Goal: Task Accomplishment & Management: Manage account settings

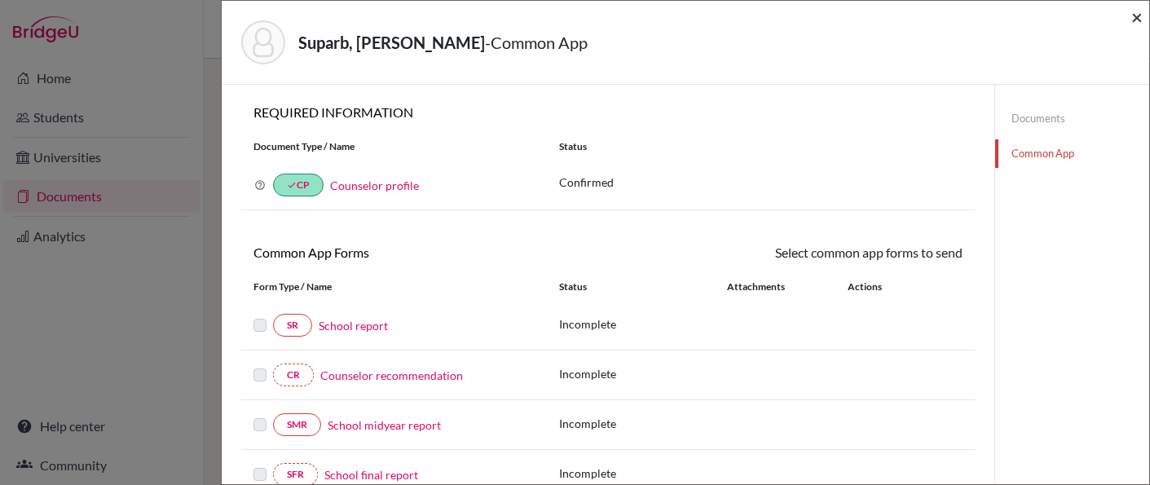
click at [1136, 15] on span "×" at bounding box center [1136, 17] width 11 height 24
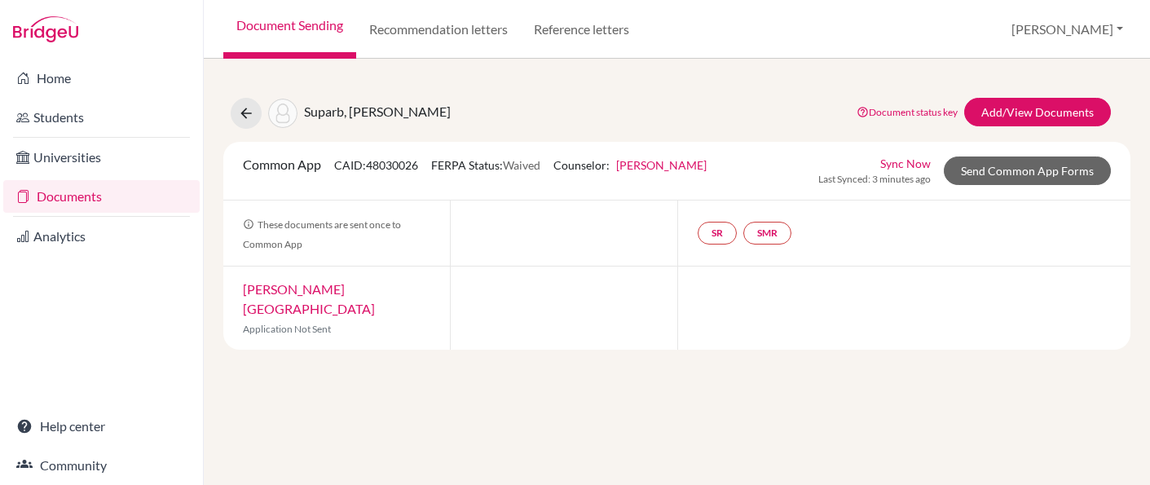
click at [64, 202] on link "Documents" at bounding box center [101, 196] width 196 height 33
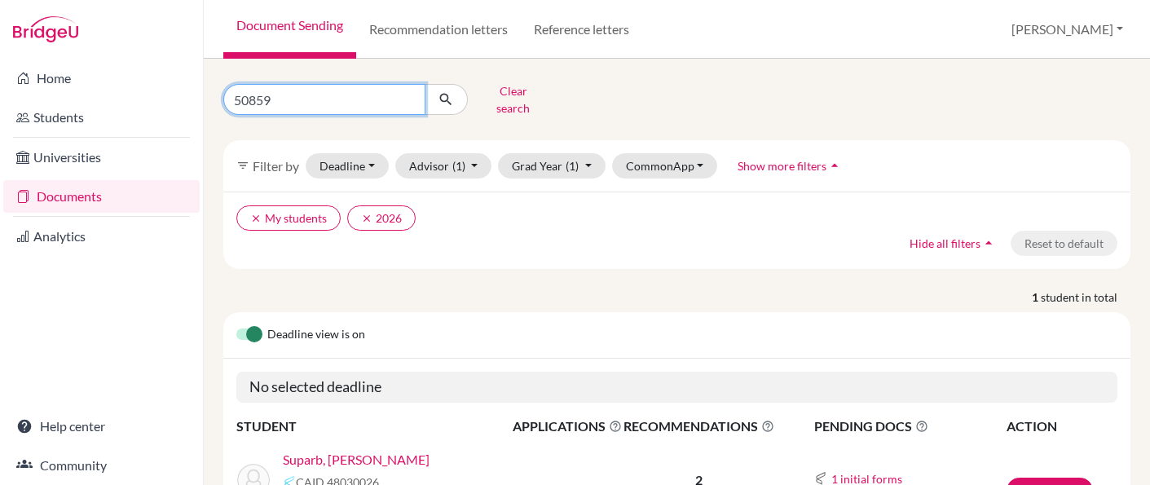
click at [260, 89] on input "50859" at bounding box center [324, 99] width 202 height 31
type input "mahra"
click button "submit" at bounding box center [446, 99] width 43 height 31
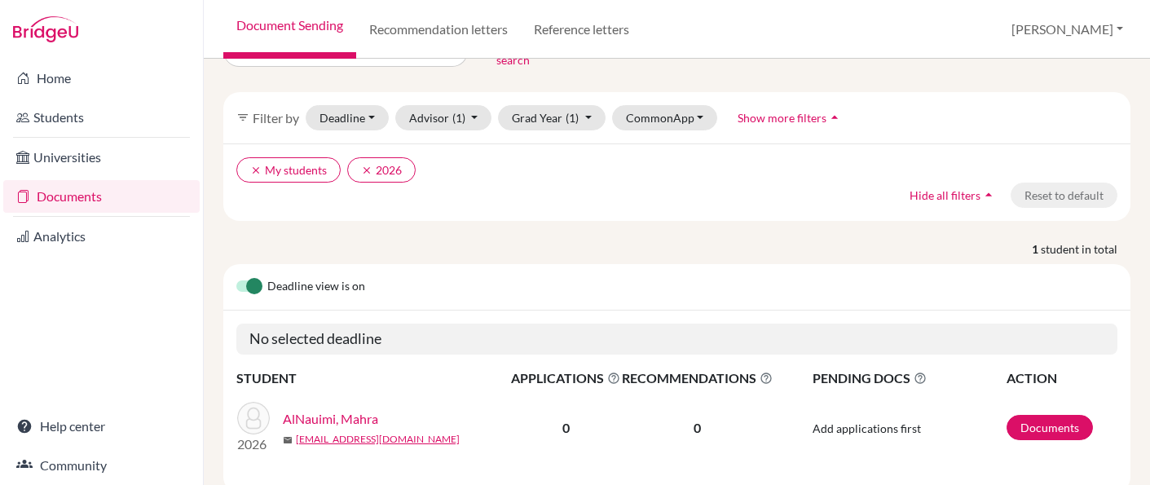
scroll to position [58, 0]
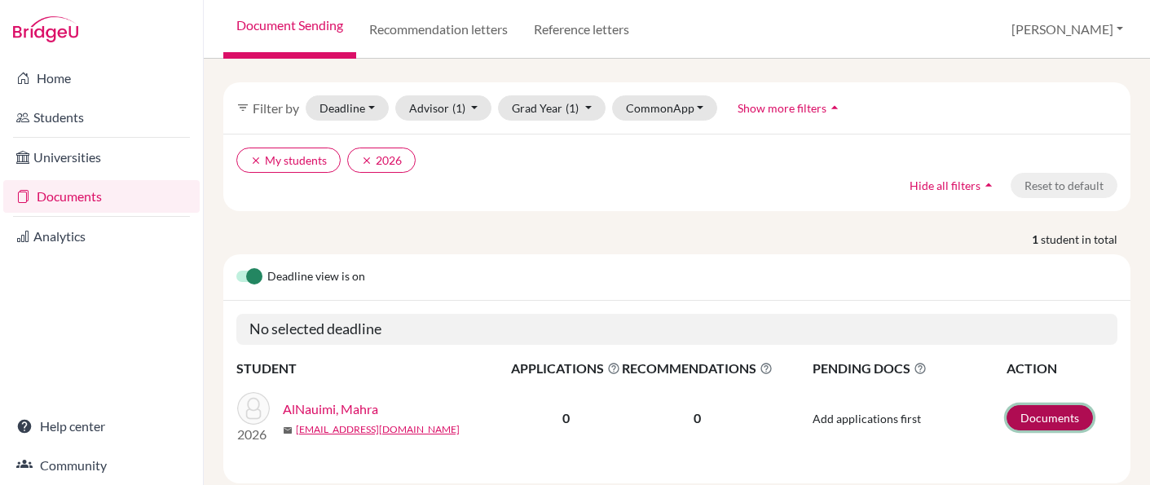
click at [1059, 405] on link "Documents" at bounding box center [1049, 417] width 86 height 25
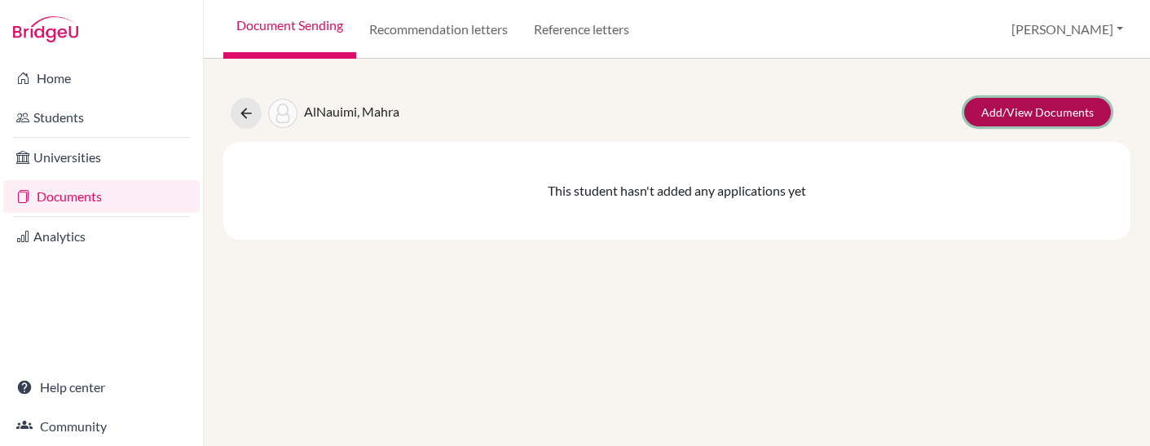
click at [1017, 115] on link "Add/View Documents" at bounding box center [1037, 112] width 147 height 29
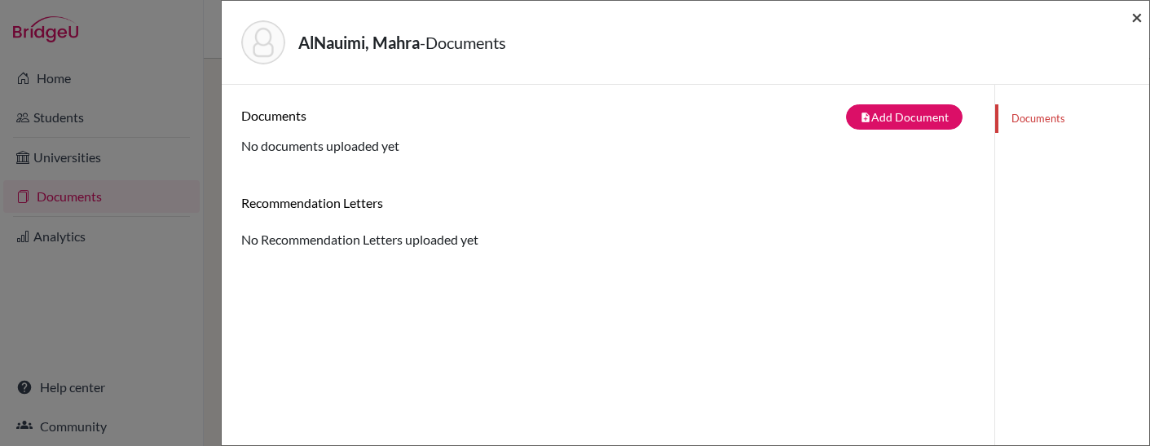
click at [1133, 13] on span "×" at bounding box center [1136, 17] width 11 height 24
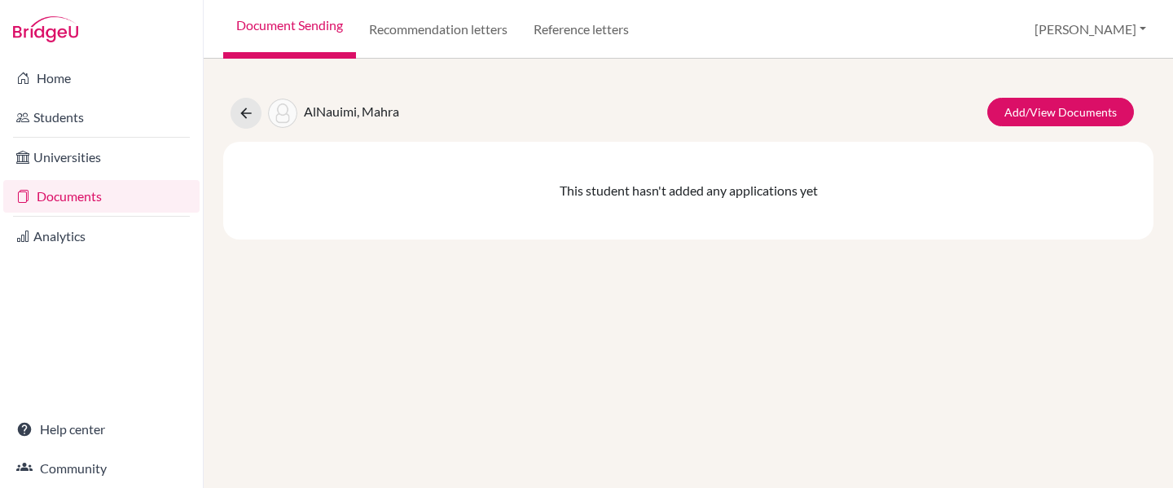
click at [75, 196] on link "Documents" at bounding box center [101, 196] width 196 height 33
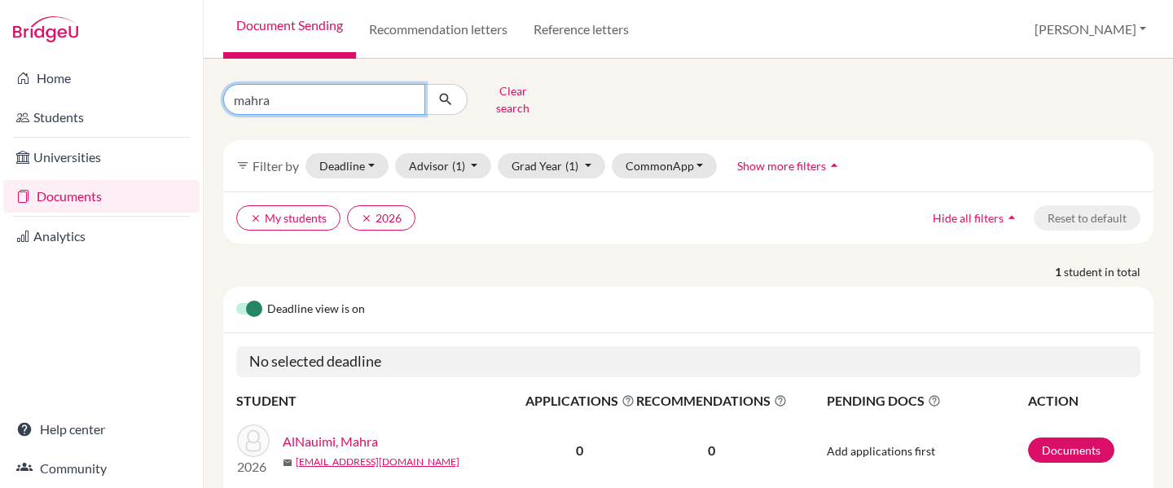
click at [248, 93] on input "mahra" at bounding box center [324, 99] width 202 height 31
type input "maksim"
click button "submit" at bounding box center [446, 99] width 43 height 31
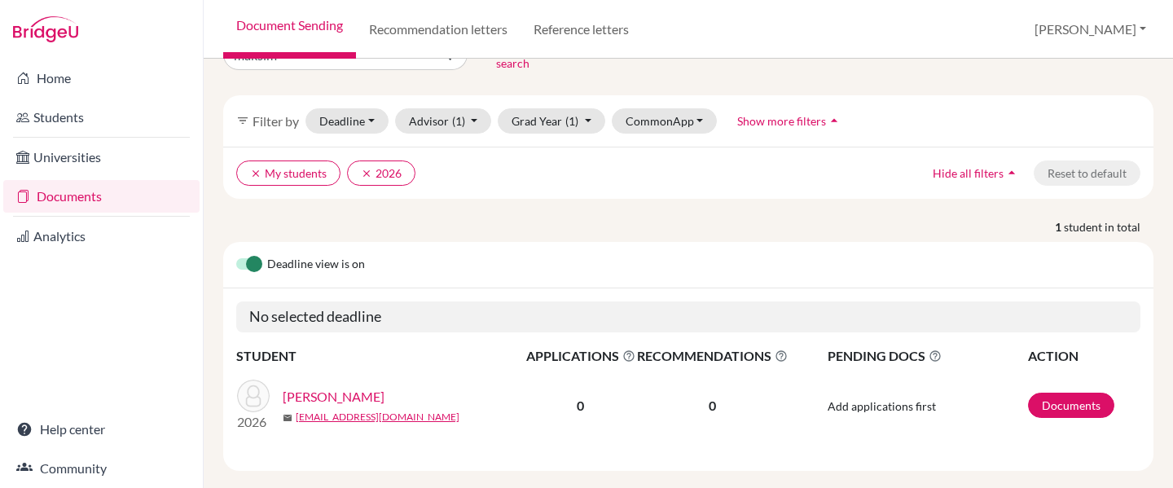
scroll to position [55, 0]
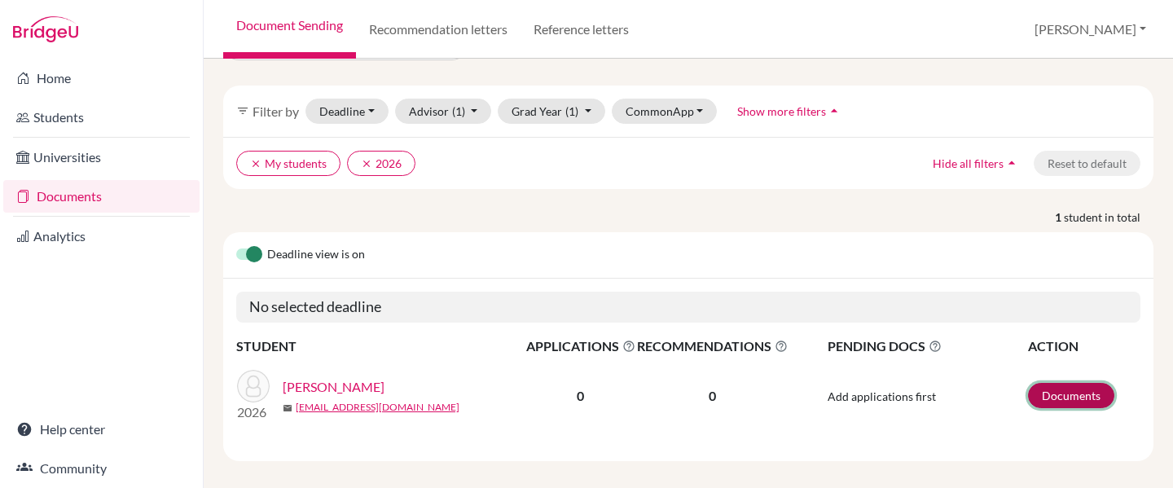
click at [1073, 383] on link "Documents" at bounding box center [1071, 395] width 86 height 25
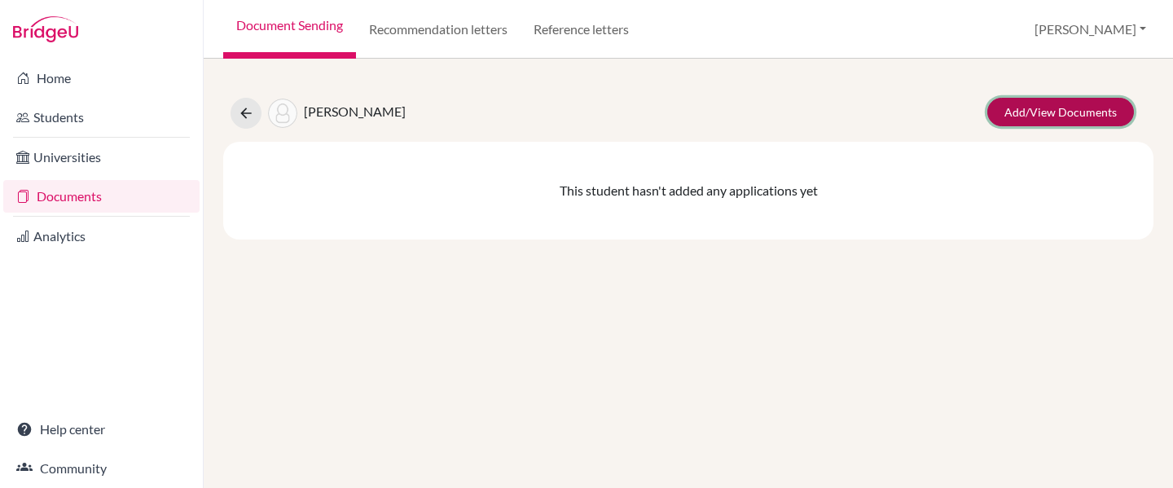
click at [1032, 121] on link "Add/View Documents" at bounding box center [1061, 112] width 147 height 29
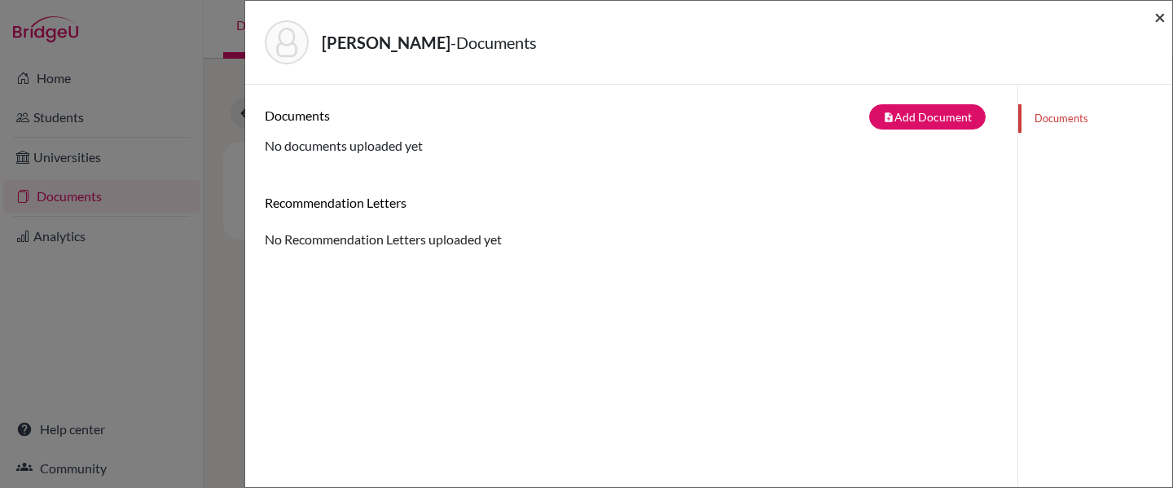
click at [1159, 19] on span "×" at bounding box center [1160, 17] width 11 height 24
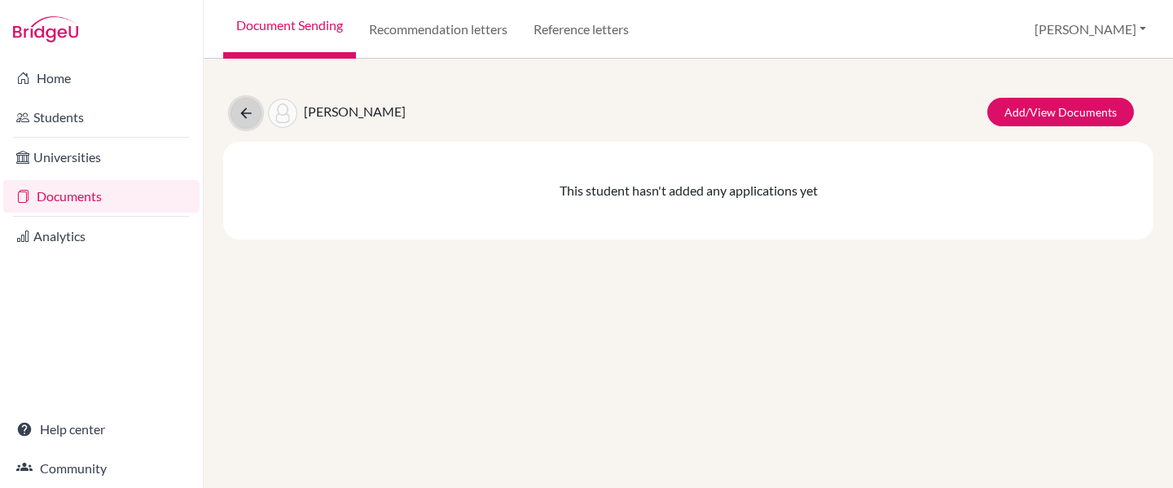
click at [239, 105] on icon at bounding box center [246, 113] width 16 height 16
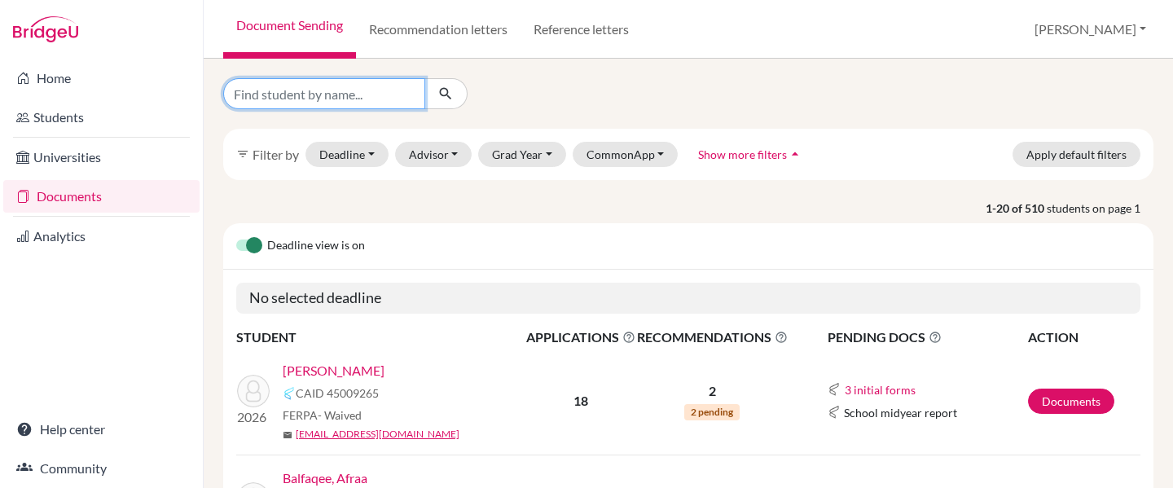
click at [323, 98] on input "Find student by name..." at bounding box center [324, 93] width 202 height 31
type input "maksym"
click button "submit" at bounding box center [446, 93] width 43 height 31
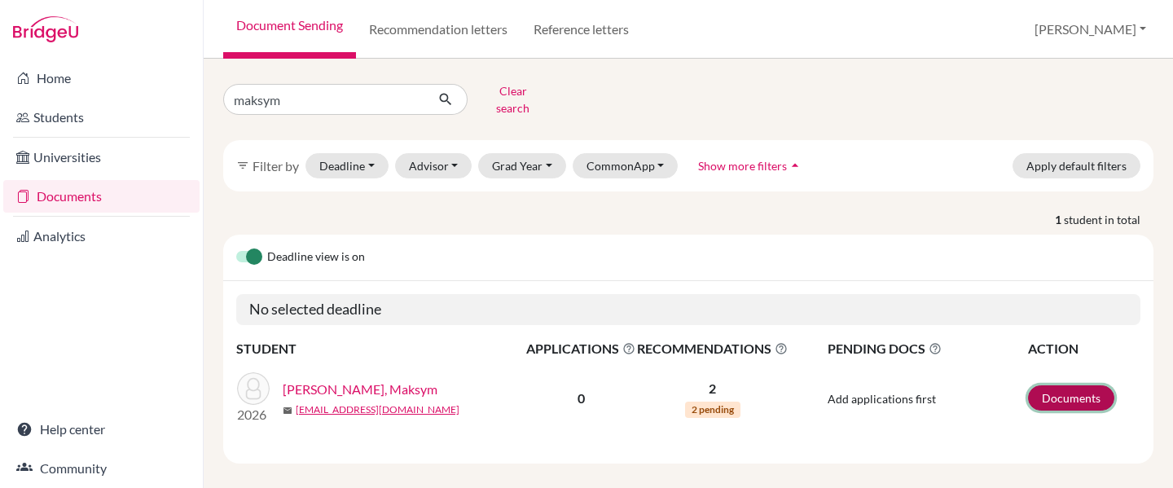
click at [1065, 390] on link "Documents" at bounding box center [1071, 397] width 86 height 25
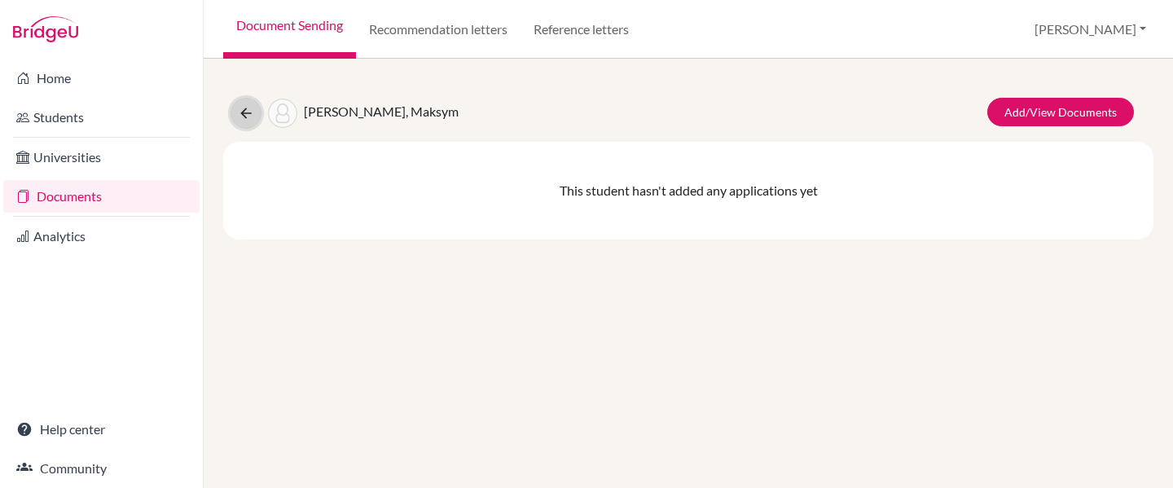
click at [240, 110] on icon at bounding box center [246, 113] width 16 height 16
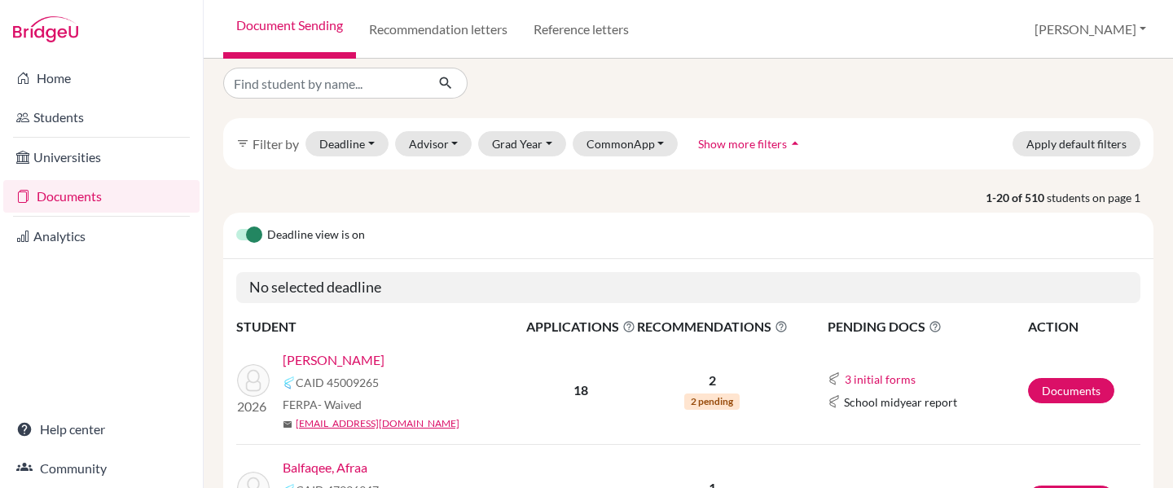
scroll to position [13, 0]
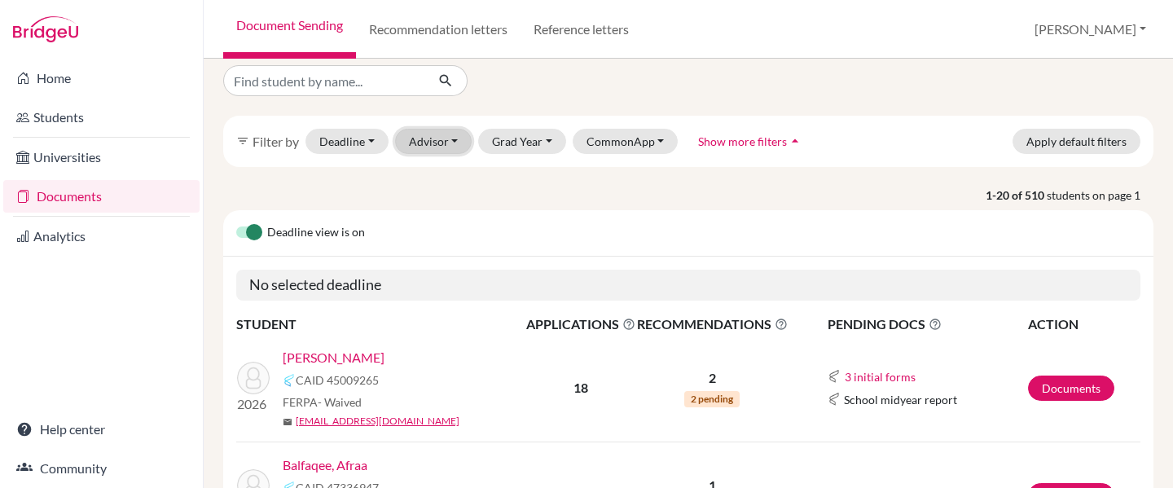
click at [443, 138] on button "Advisor" at bounding box center [433, 141] width 77 height 25
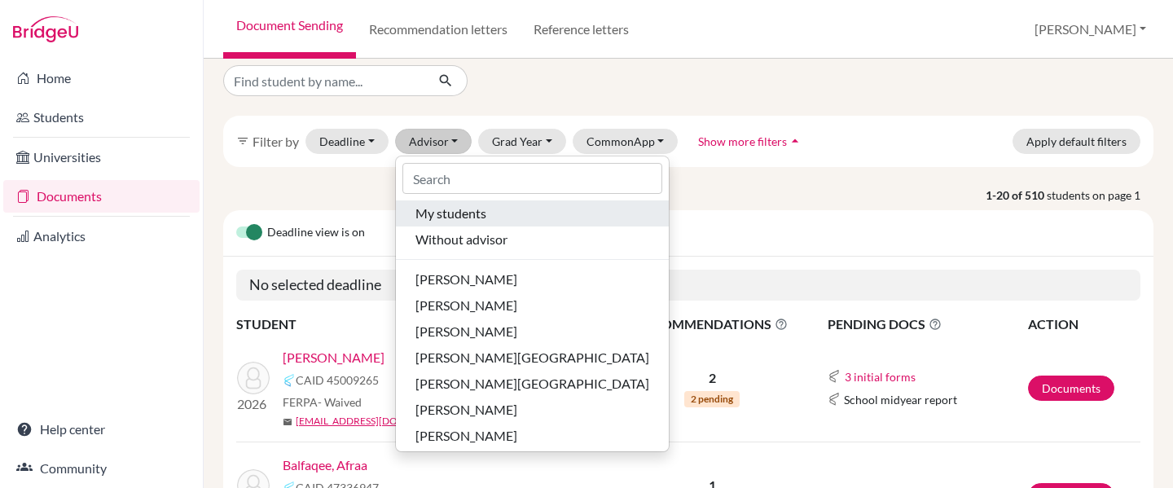
click at [468, 221] on span "My students" at bounding box center [451, 214] width 71 height 20
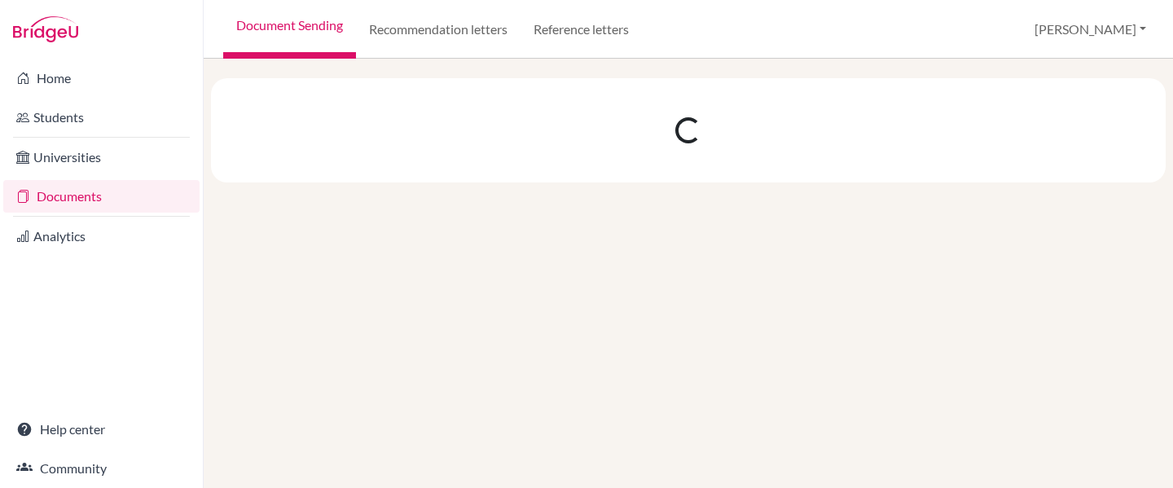
scroll to position [0, 0]
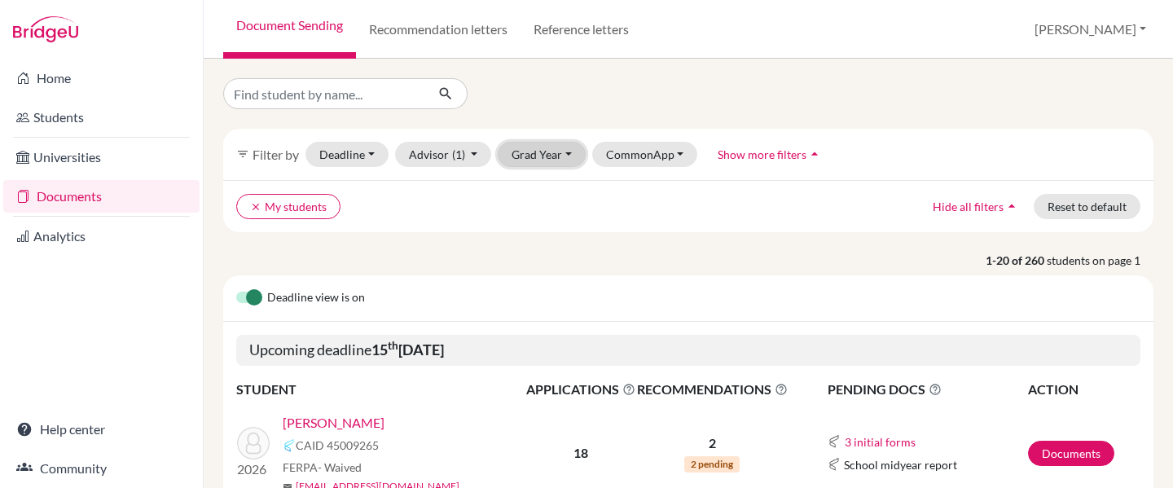
click at [548, 148] on button "Grad Year" at bounding box center [542, 154] width 88 height 25
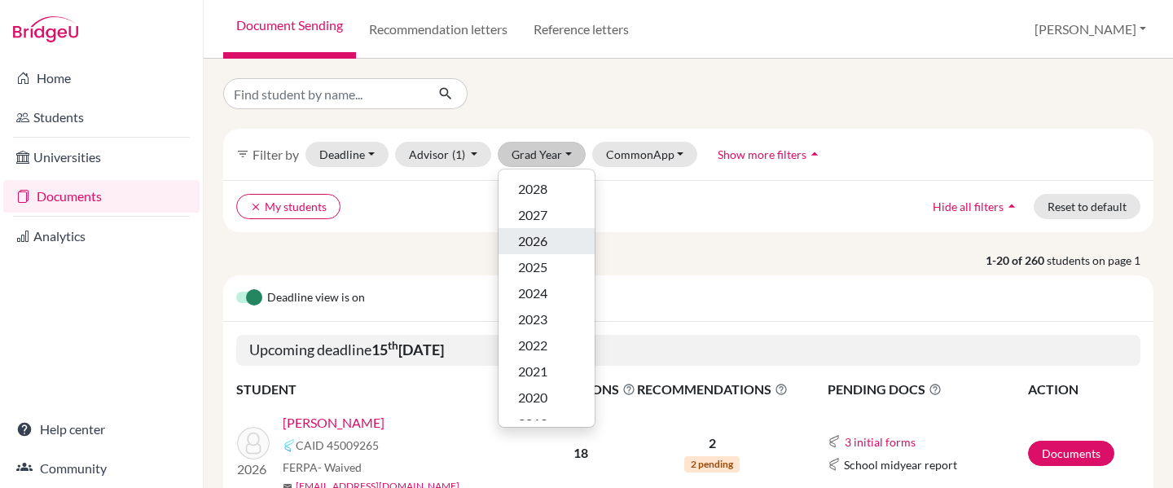
click at [542, 248] on span "2026" at bounding box center [532, 241] width 29 height 20
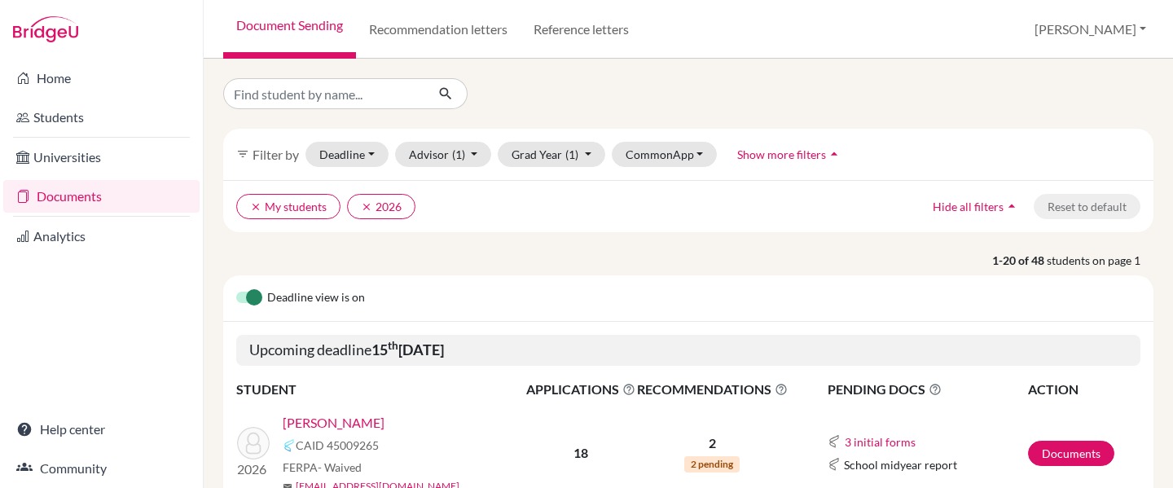
click at [249, 149] on div "filter_list Filter by" at bounding box center [267, 155] width 63 height 20
click at [236, 288] on label at bounding box center [236, 288] width 0 height 0
click at [249, 297] on input "checkbox" at bounding box center [242, 296] width 13 height 16
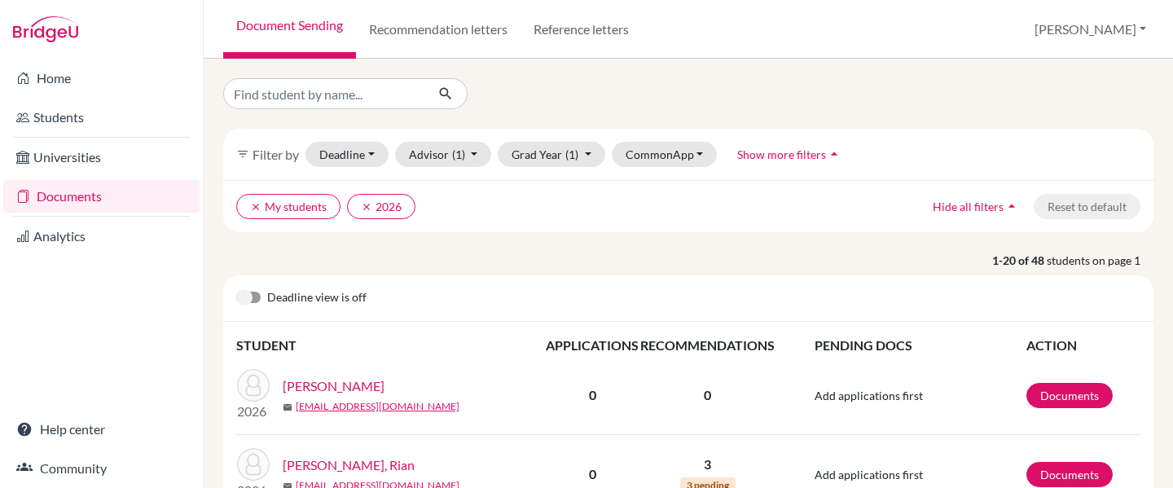
click at [788, 155] on span "Show more filters" at bounding box center [781, 154] width 89 height 14
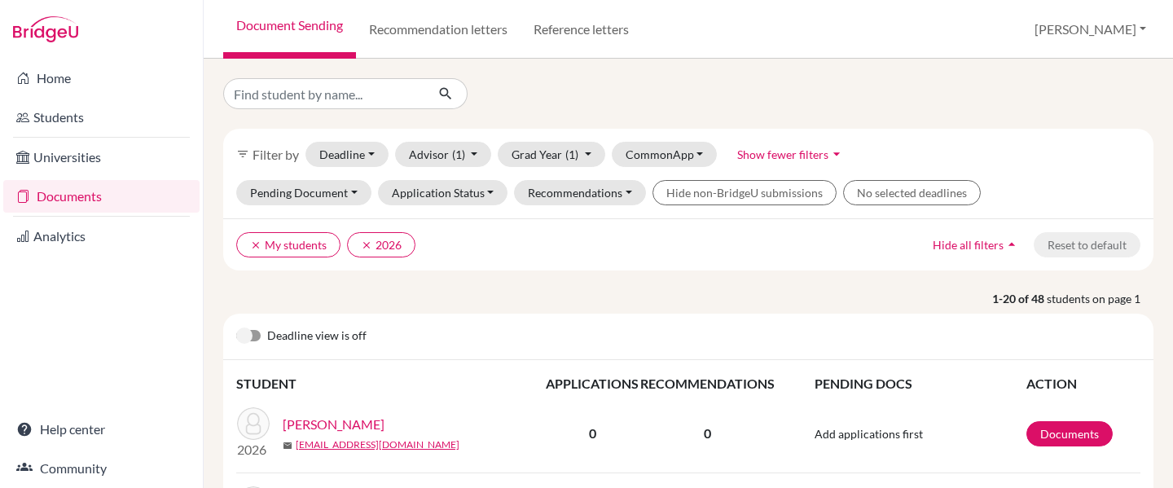
click at [570, 270] on div "clear My students clear 2026 Hide all filters arrow_drop_up Reset to default" at bounding box center [688, 244] width 930 height 52
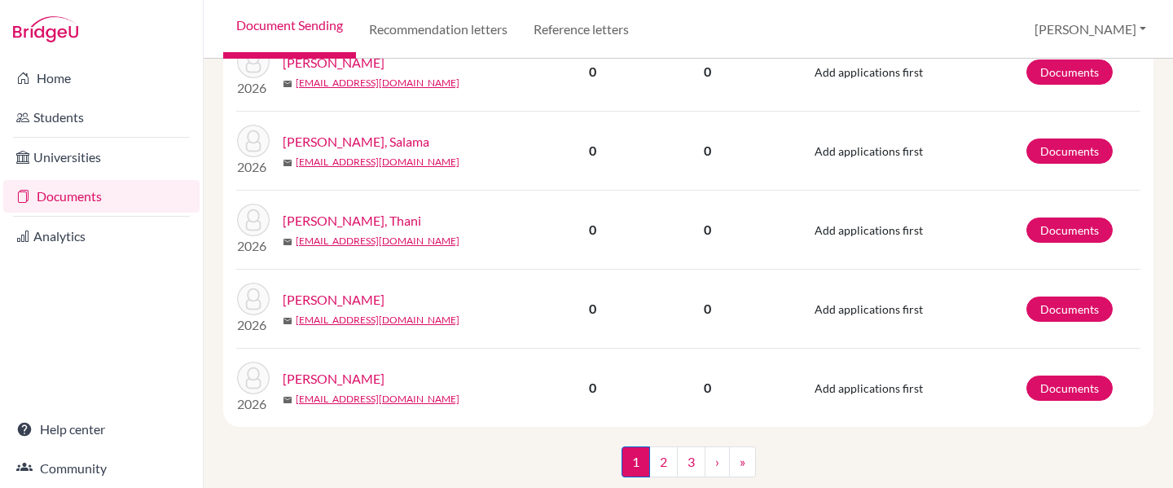
scroll to position [1616, 0]
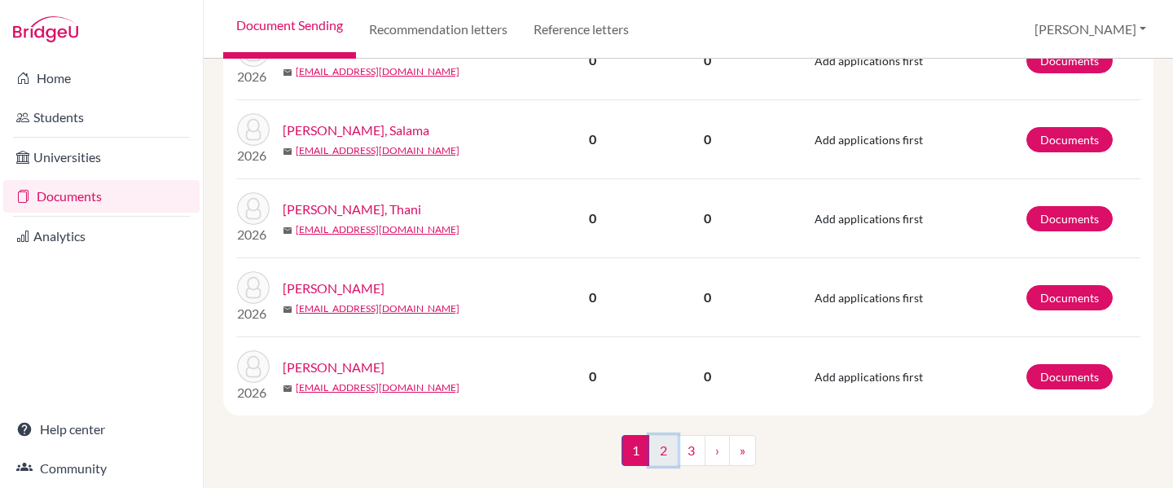
click at [663, 450] on link "2" at bounding box center [663, 450] width 29 height 31
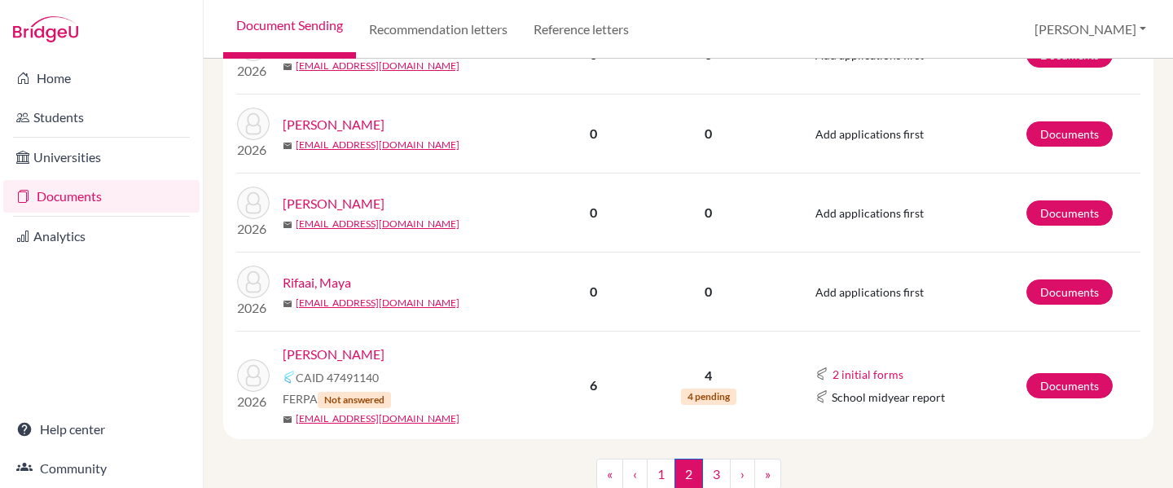
scroll to position [1555, 0]
click at [711, 472] on link "3" at bounding box center [716, 473] width 29 height 31
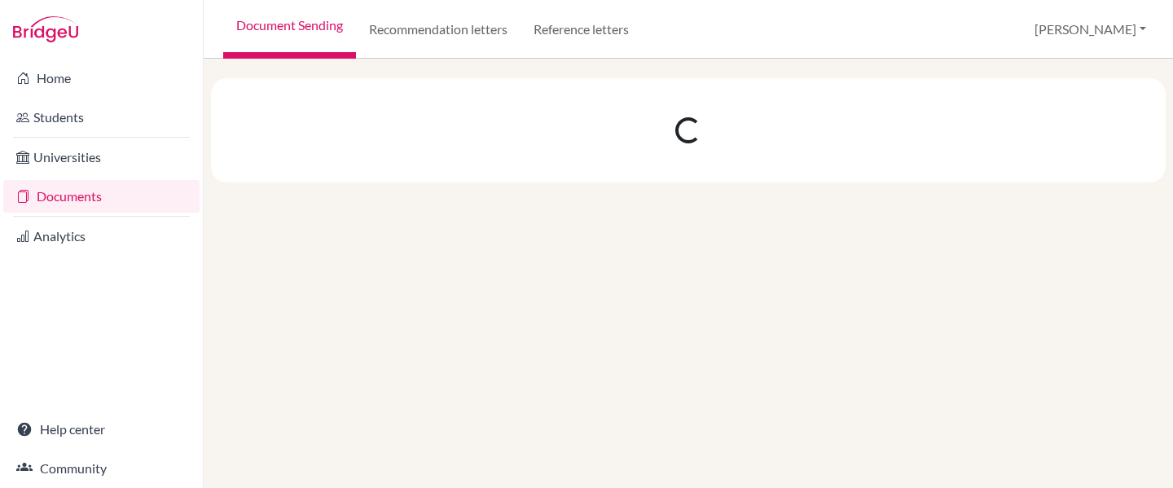
scroll to position [0, 0]
